Goal: Transaction & Acquisition: Purchase product/service

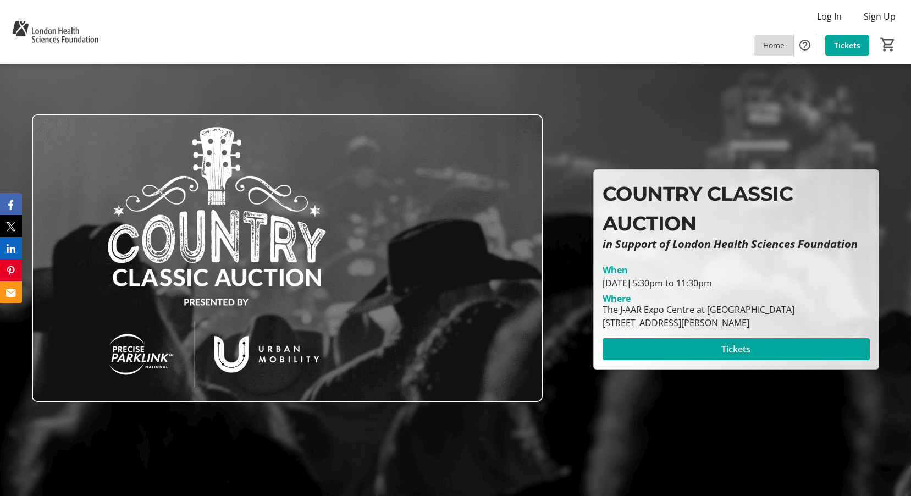
click at [773, 47] on span "Home" at bounding box center [773, 46] width 21 height 12
click at [768, 46] on span "Home" at bounding box center [773, 46] width 21 height 12
click at [853, 46] on span "Tickets" at bounding box center [847, 46] width 26 height 12
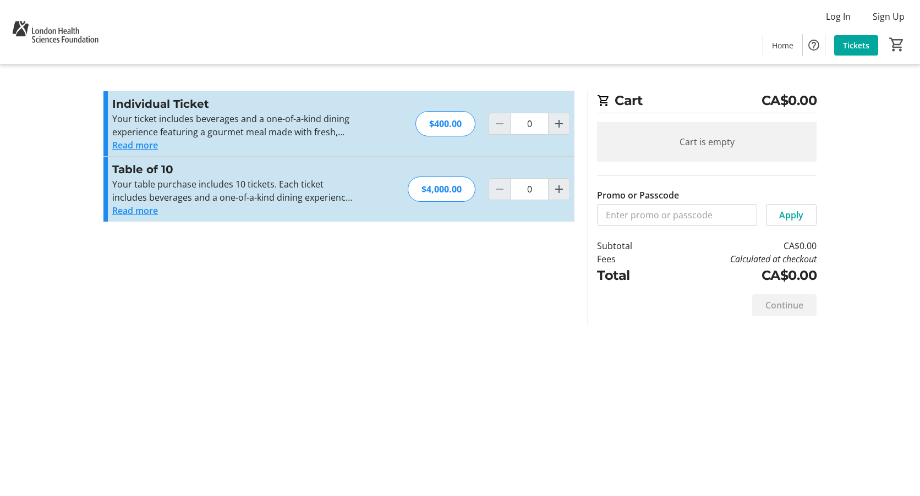
click at [118, 211] on button "Read more" at bounding box center [135, 210] width 46 height 13
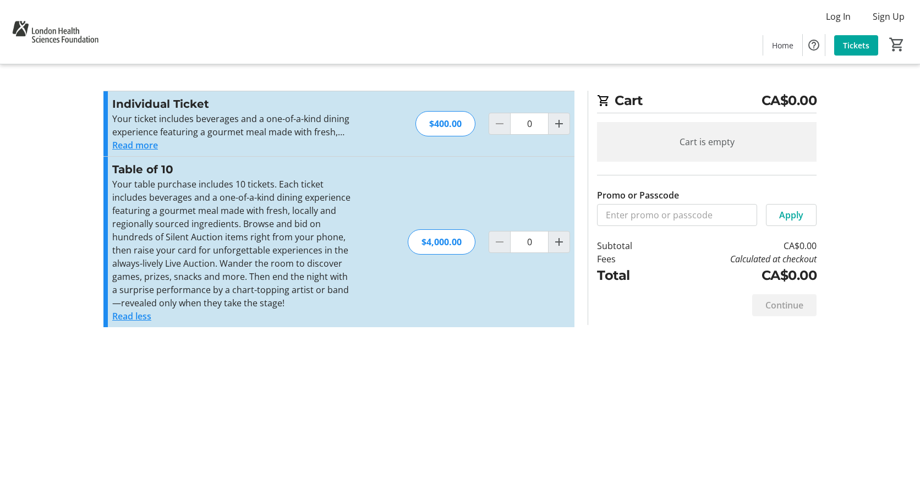
click at [142, 147] on button "Read more" at bounding box center [135, 145] width 46 height 13
